Goal: Task Accomplishment & Management: Manage account settings

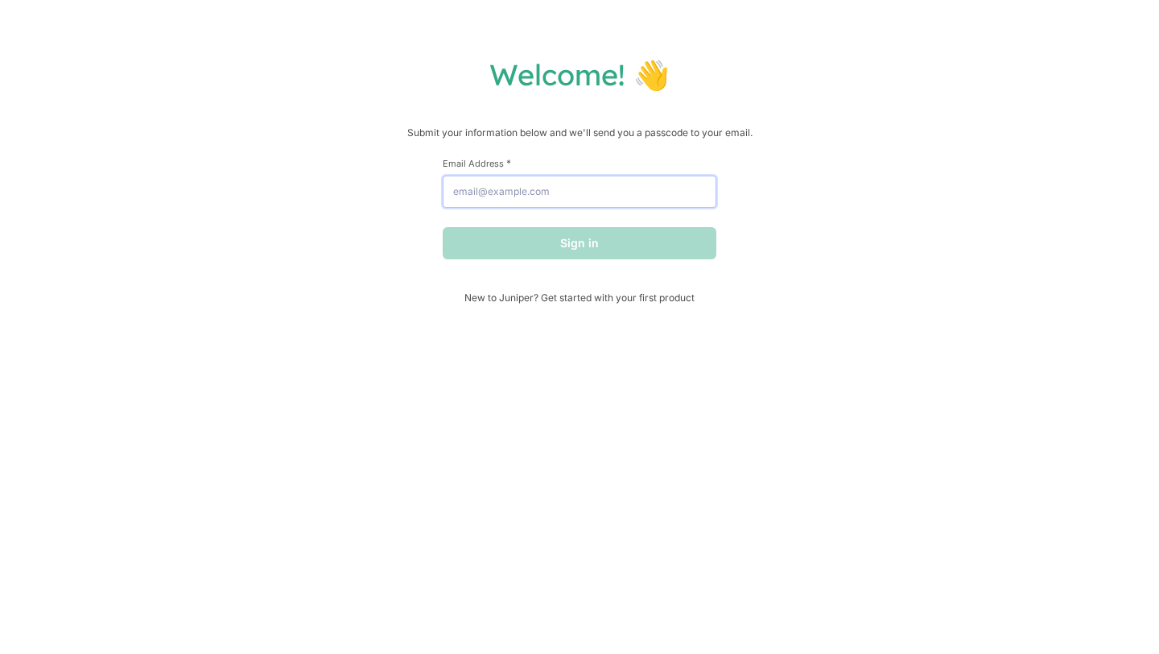
click at [602, 191] on input "Email Address *" at bounding box center [580, 191] width 274 height 32
type input "[EMAIL_ADDRESS][DOMAIN_NAME]"
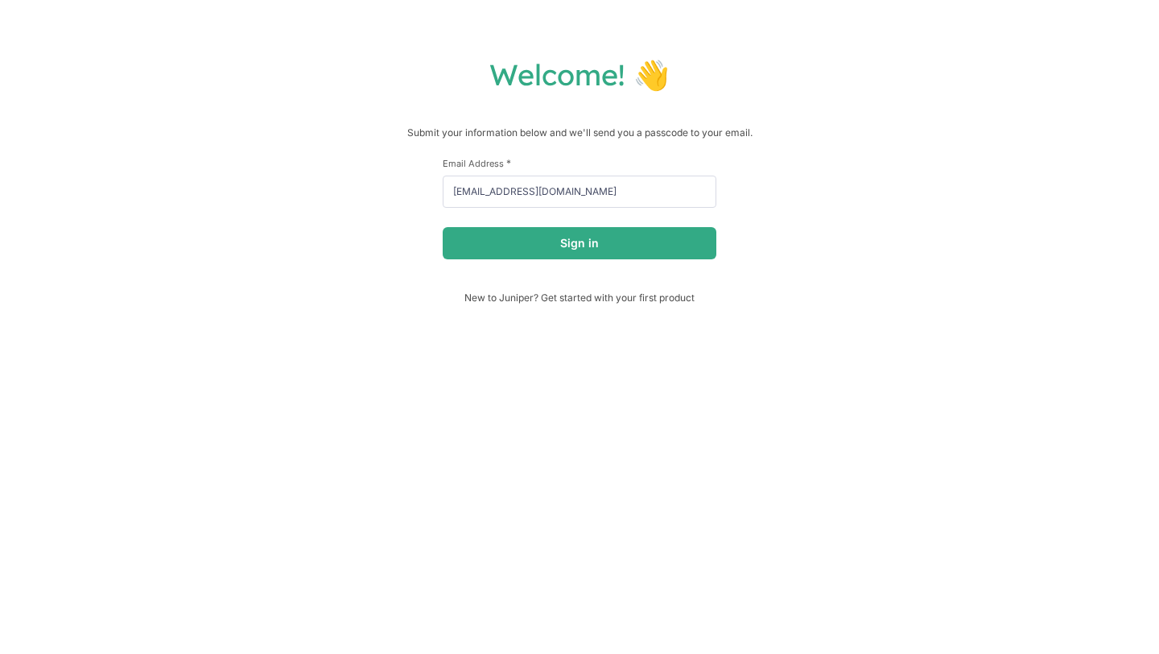
click at [621, 263] on div "First Name * Last Name * Email Address * [EMAIL_ADDRESS][DOMAIN_NAME] Sign in" at bounding box center [580, 224] width 274 height 134
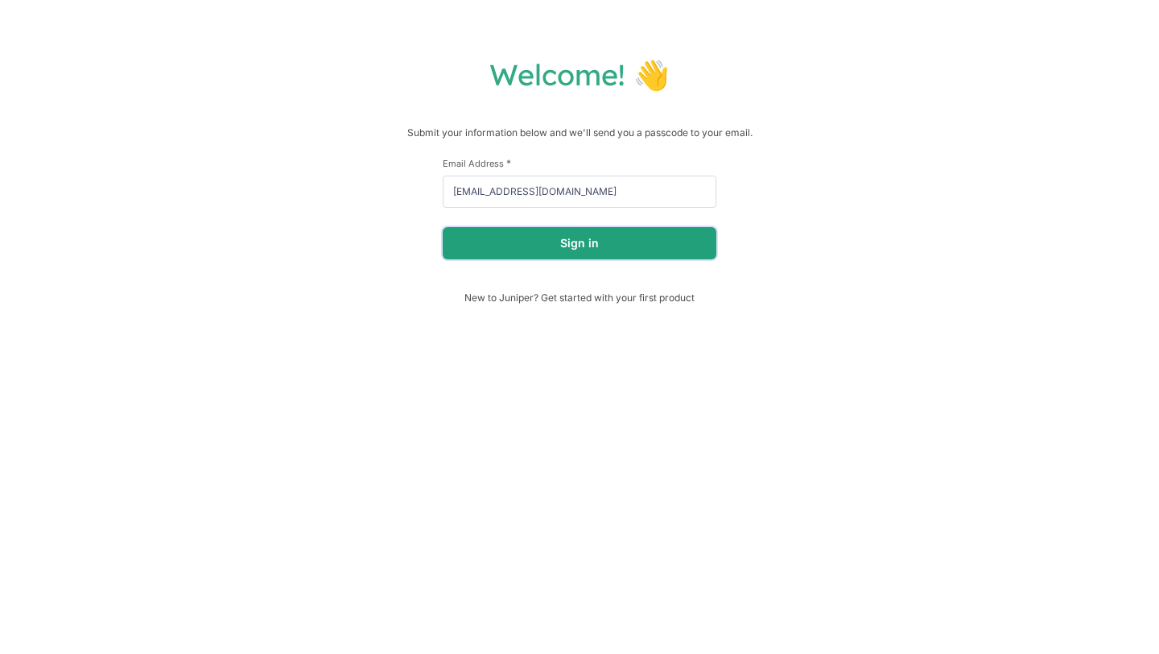
click at [621, 259] on button "Sign in" at bounding box center [580, 243] width 274 height 32
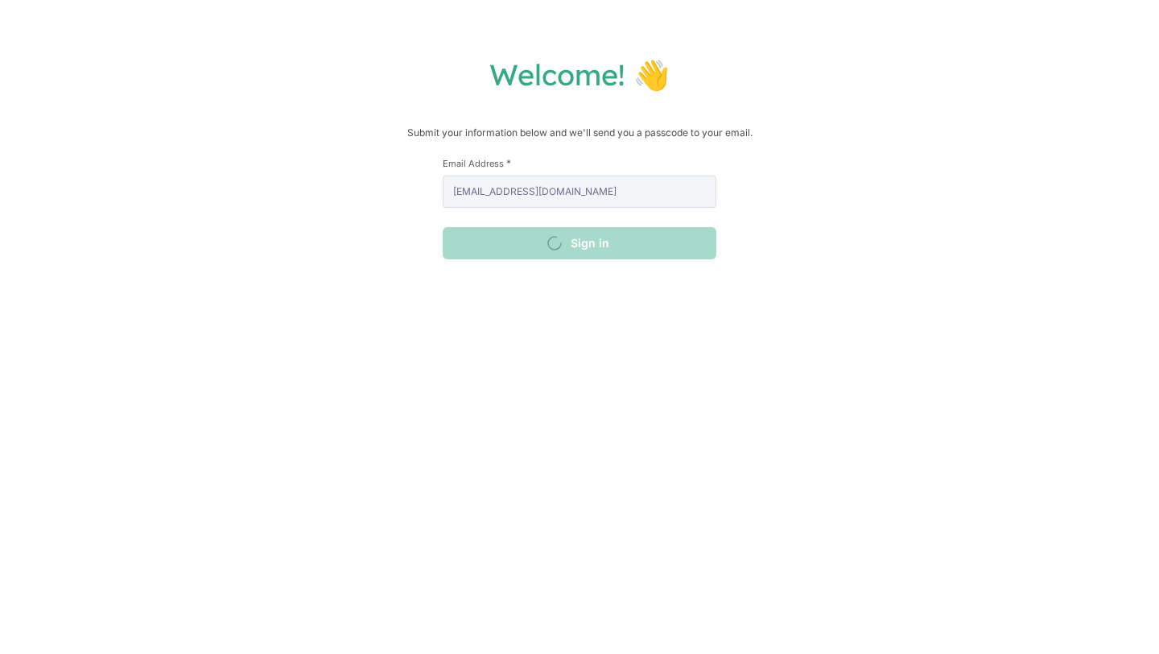
click at [621, 257] on div "Sign in" at bounding box center [580, 243] width 274 height 32
click at [647, 183] on input "Email Address *" at bounding box center [580, 191] width 274 height 32
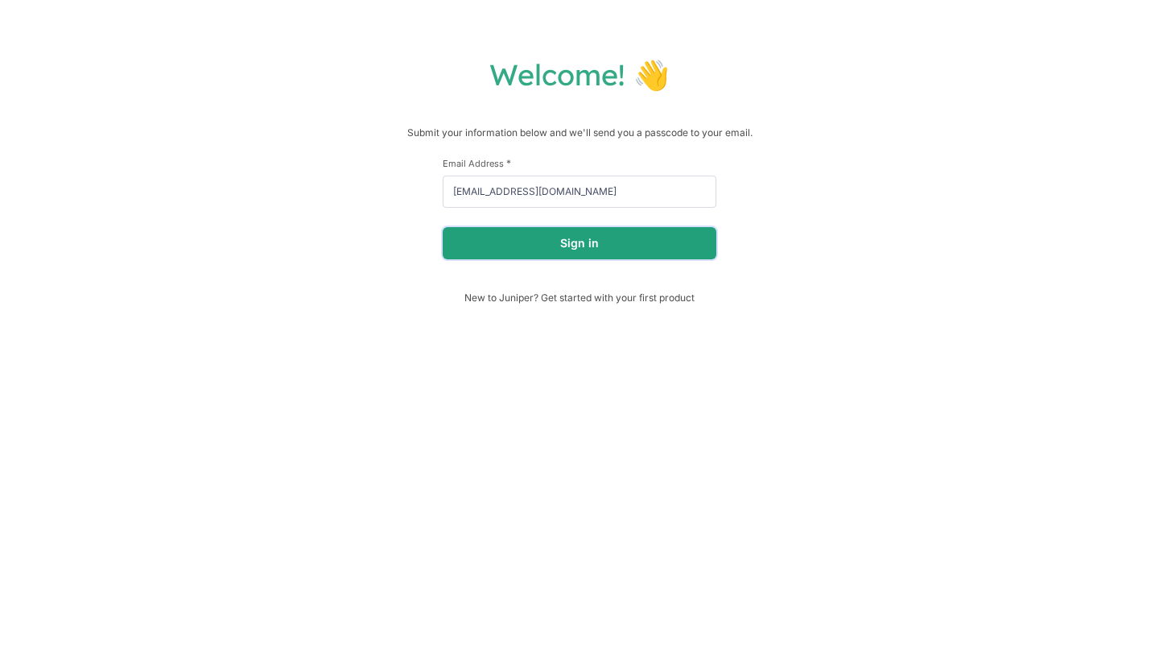
click at [607, 242] on button "Sign in" at bounding box center [580, 243] width 274 height 32
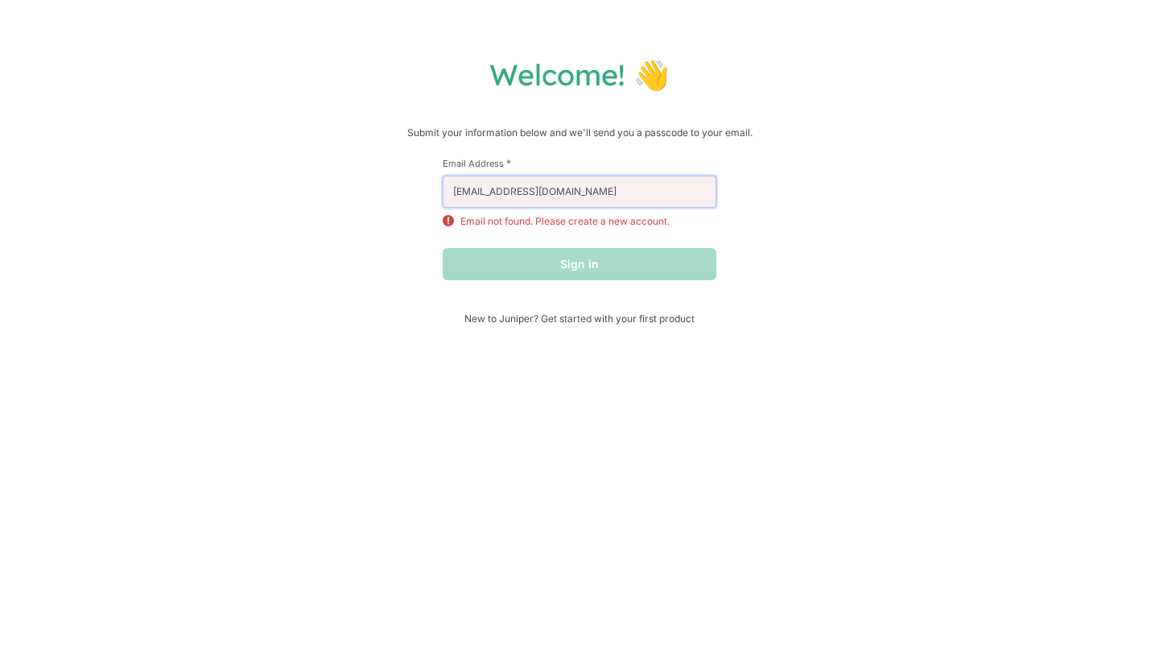
click at [627, 192] on input "maddysold@gmail.com" at bounding box center [580, 191] width 274 height 32
type input "[EMAIL_ADDRESS][DOMAIN_NAME]"
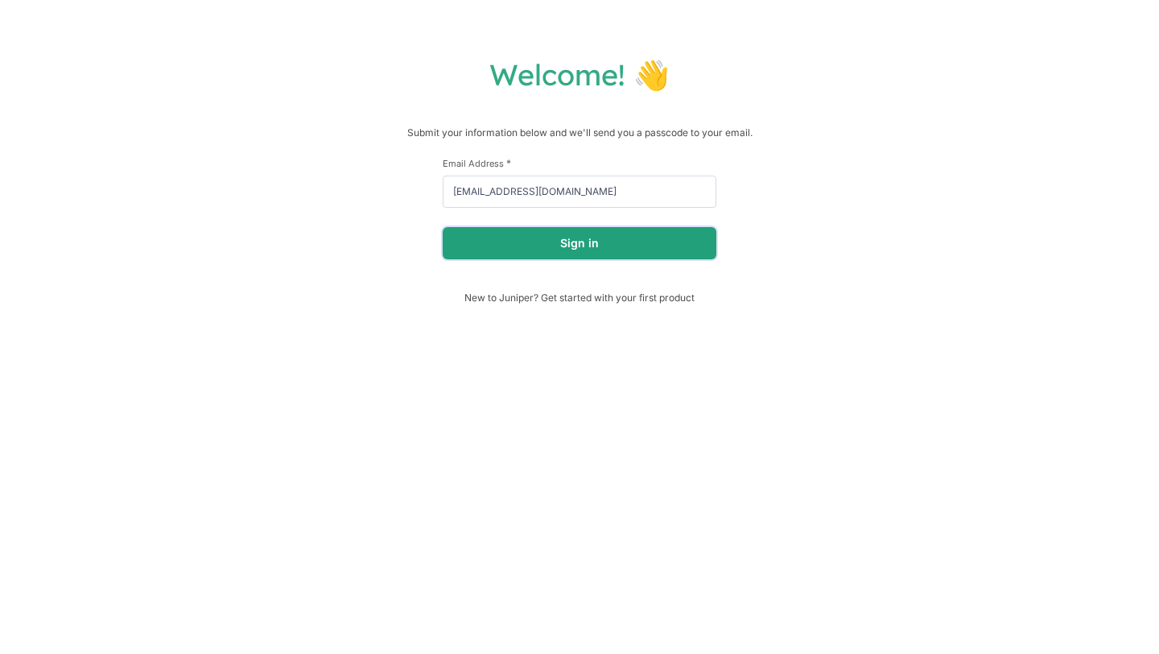
click at [625, 246] on button "Sign in" at bounding box center [580, 243] width 274 height 32
